Goal: Task Accomplishment & Management: Complete application form

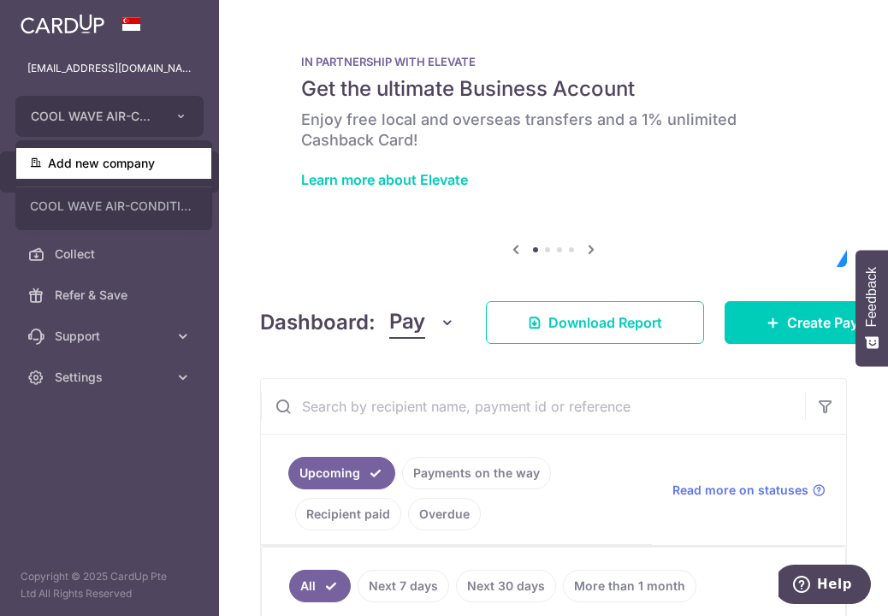
click at [109, 158] on link "Add new company" at bounding box center [113, 163] width 195 height 31
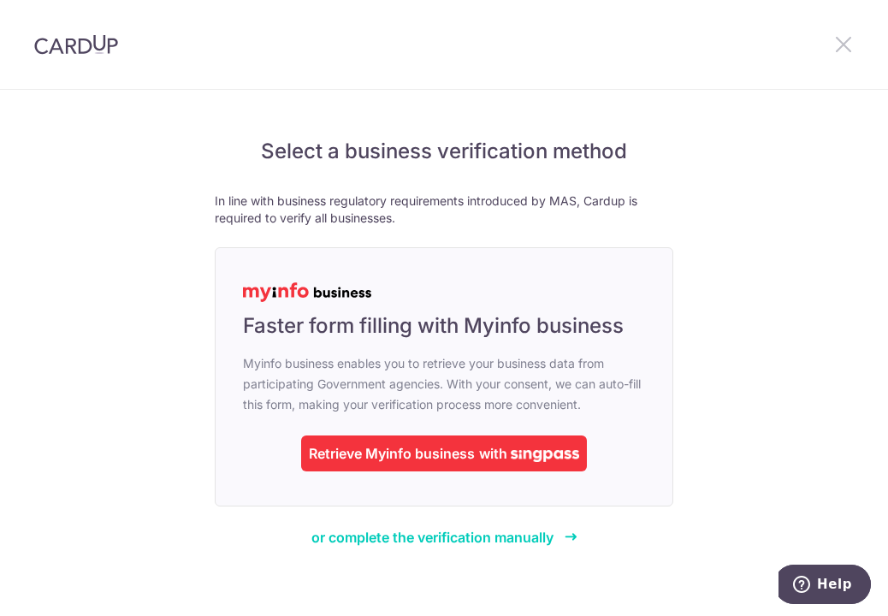
click at [839, 42] on icon at bounding box center [844, 43] width 21 height 21
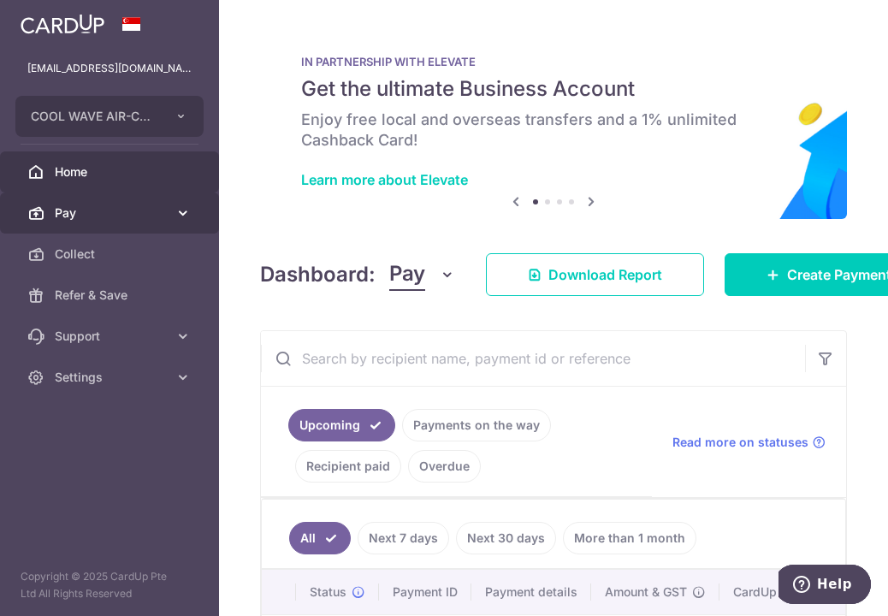
click at [124, 214] on span "Pay" at bounding box center [111, 213] width 113 height 17
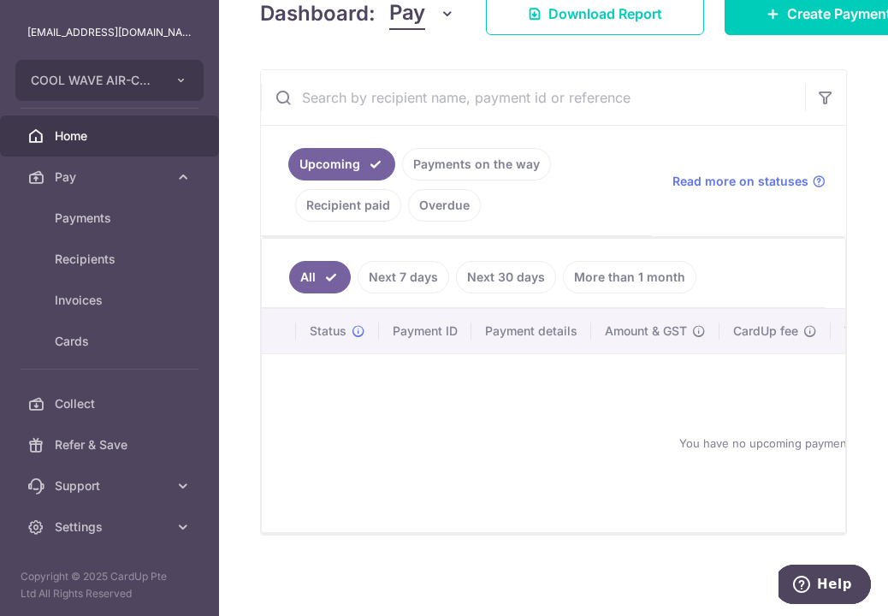
scroll to position [270, 0]
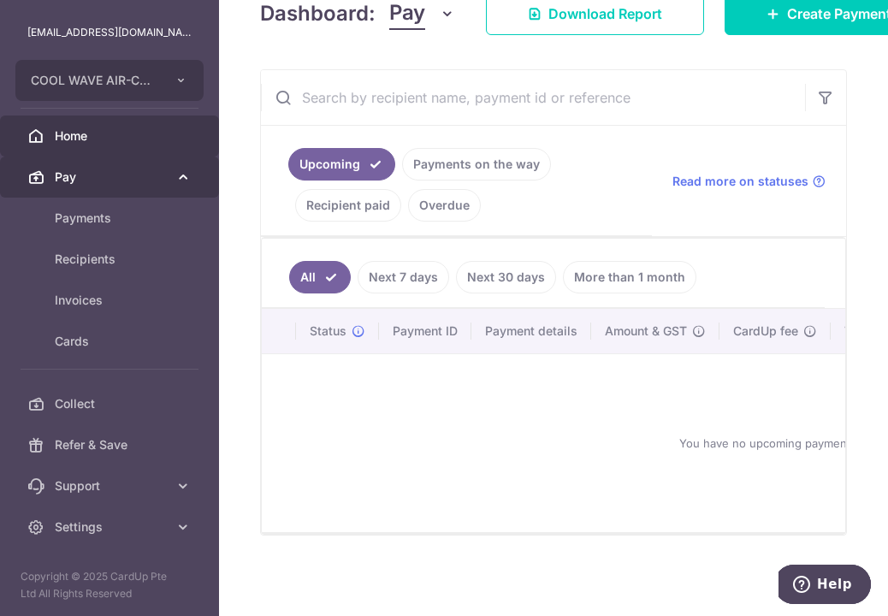
click at [111, 176] on span "Pay" at bounding box center [111, 177] width 113 height 17
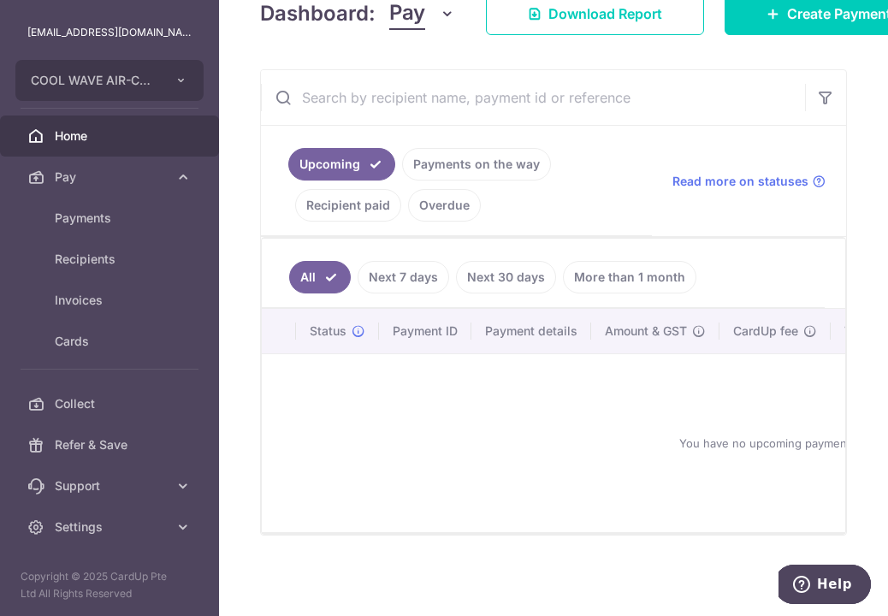
scroll to position [0, 0]
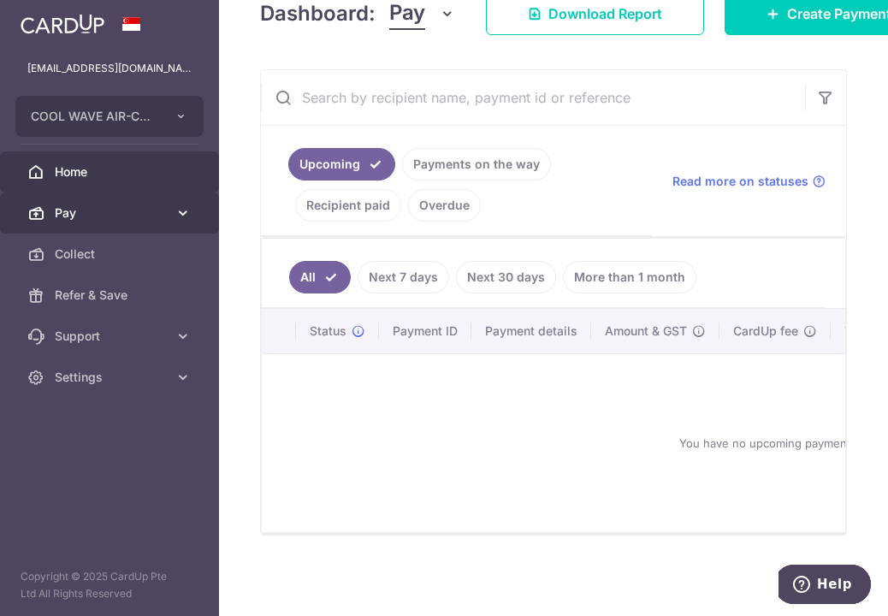
click at [88, 201] on link "Pay" at bounding box center [109, 213] width 219 height 41
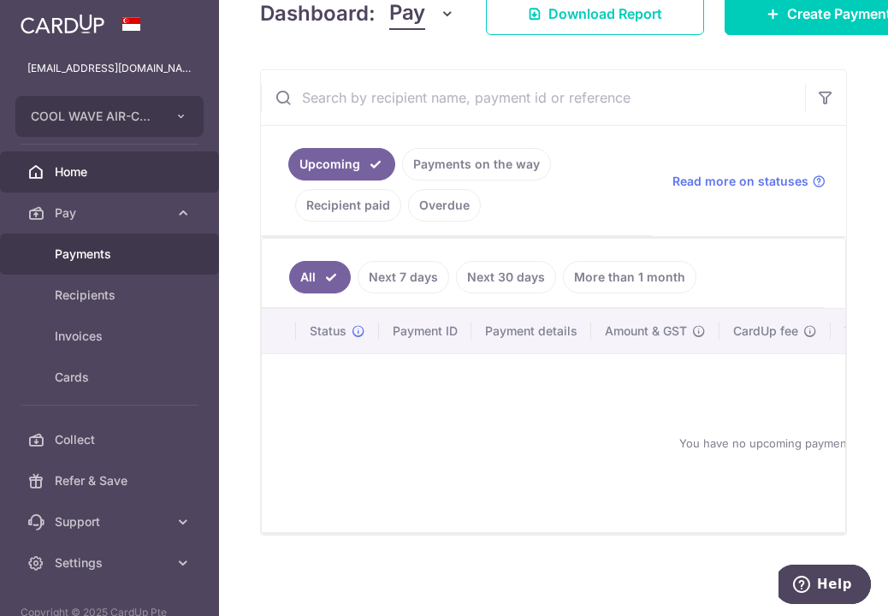
click at [111, 255] on span "Payments" at bounding box center [111, 254] width 113 height 17
